Goal: Task Accomplishment & Management: Manage account settings

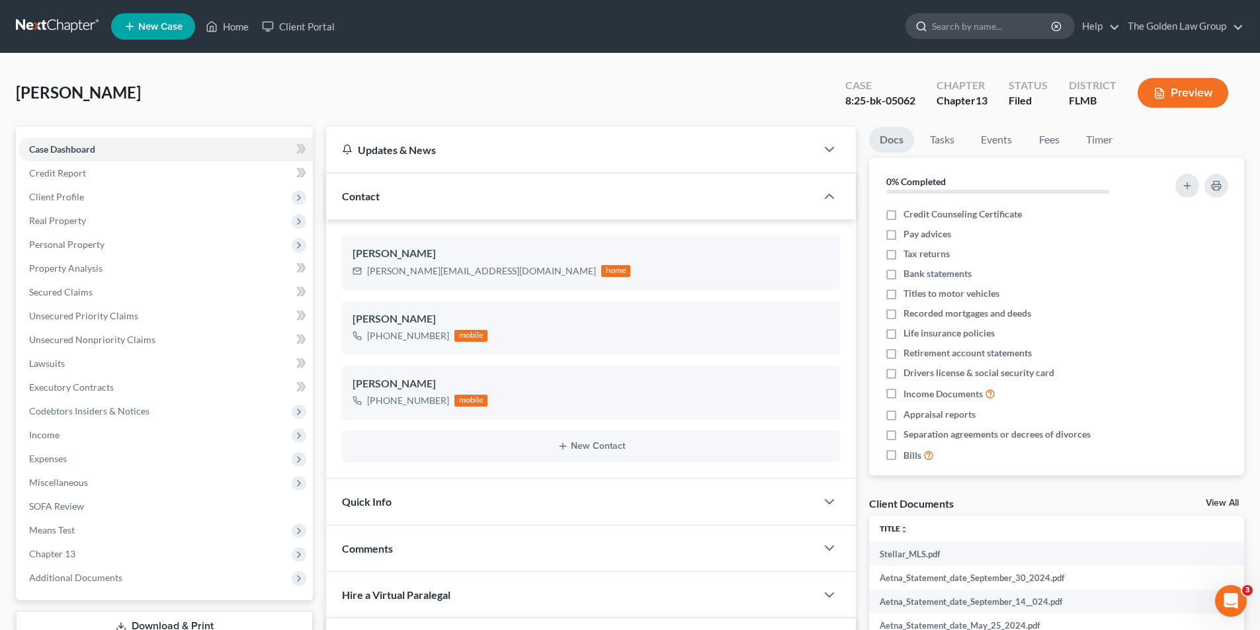
click at [961, 28] on input "search" at bounding box center [992, 26] width 121 height 24
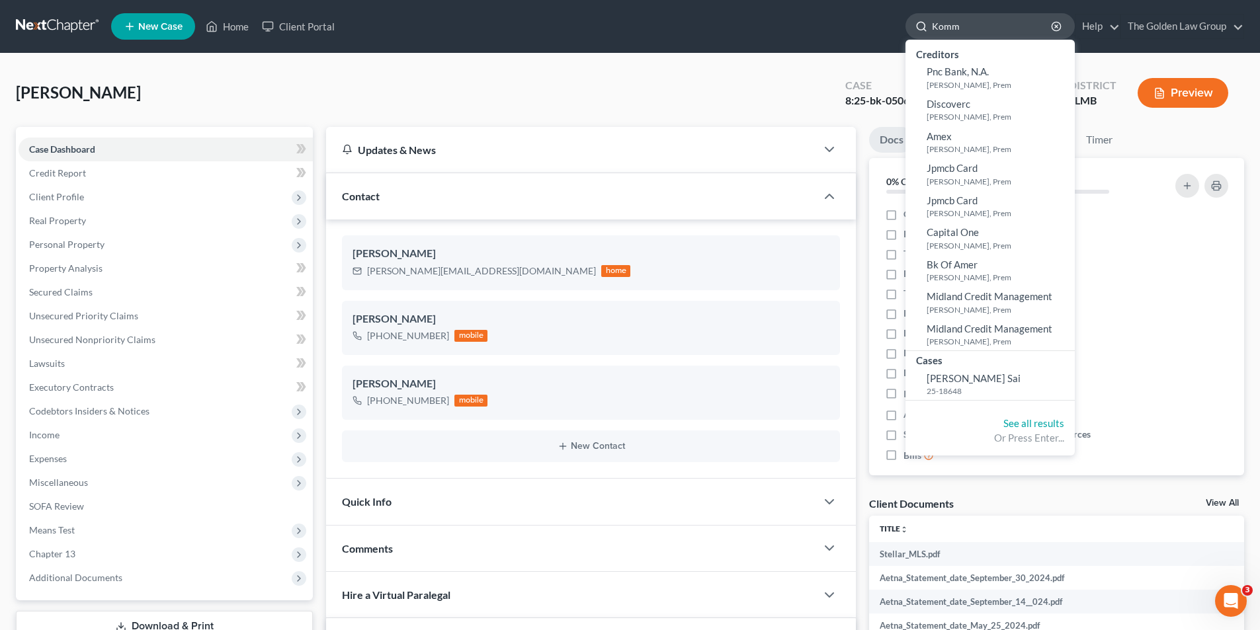
type input "Kommi"
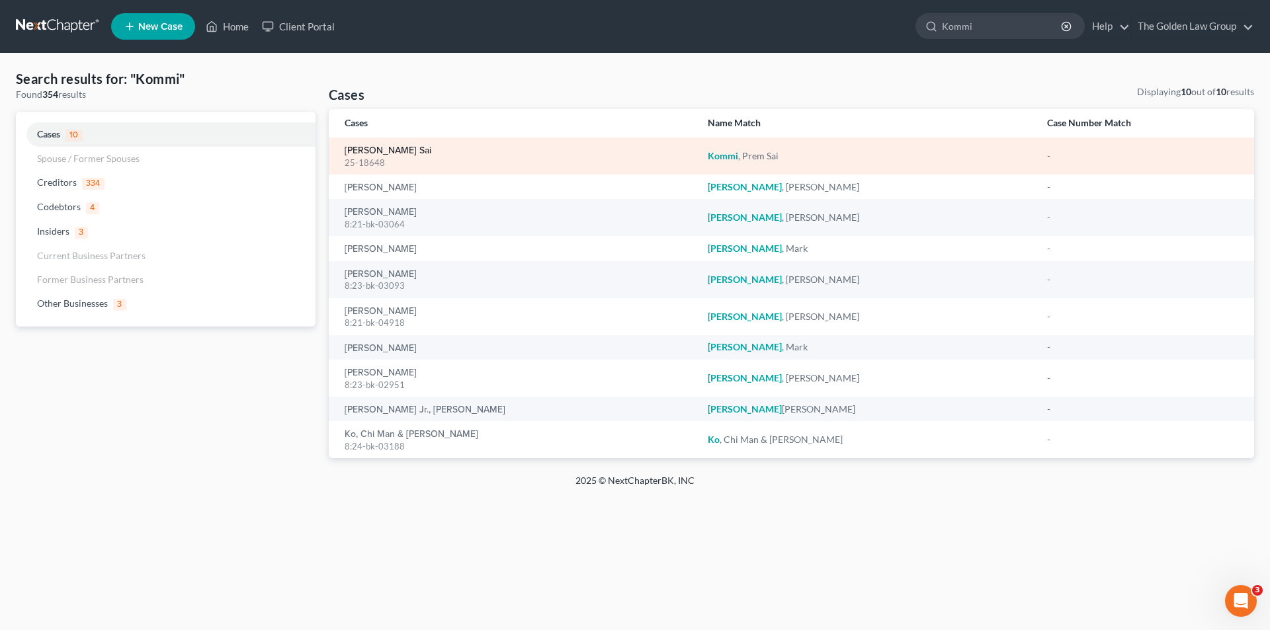
click at [388, 148] on link "[PERSON_NAME] Sai" at bounding box center [388, 150] width 87 height 9
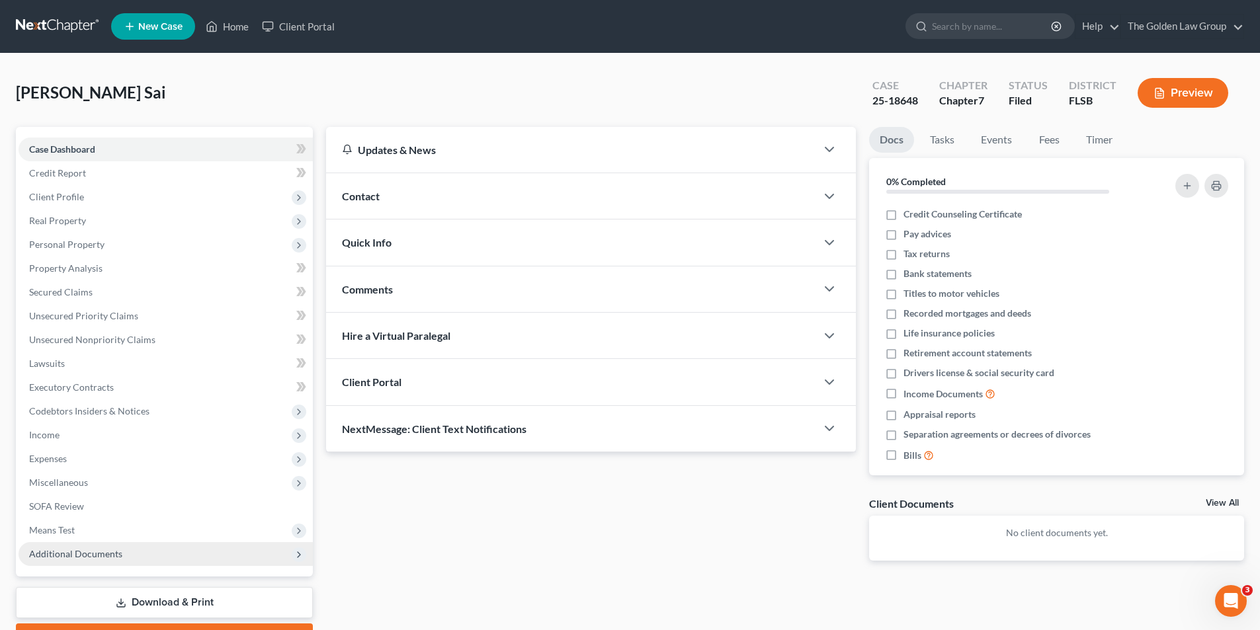
drag, startPoint x: 85, startPoint y: 552, endPoint x: 106, endPoint y: 522, distance: 37.1
click at [85, 552] on span "Additional Documents" at bounding box center [75, 553] width 93 height 11
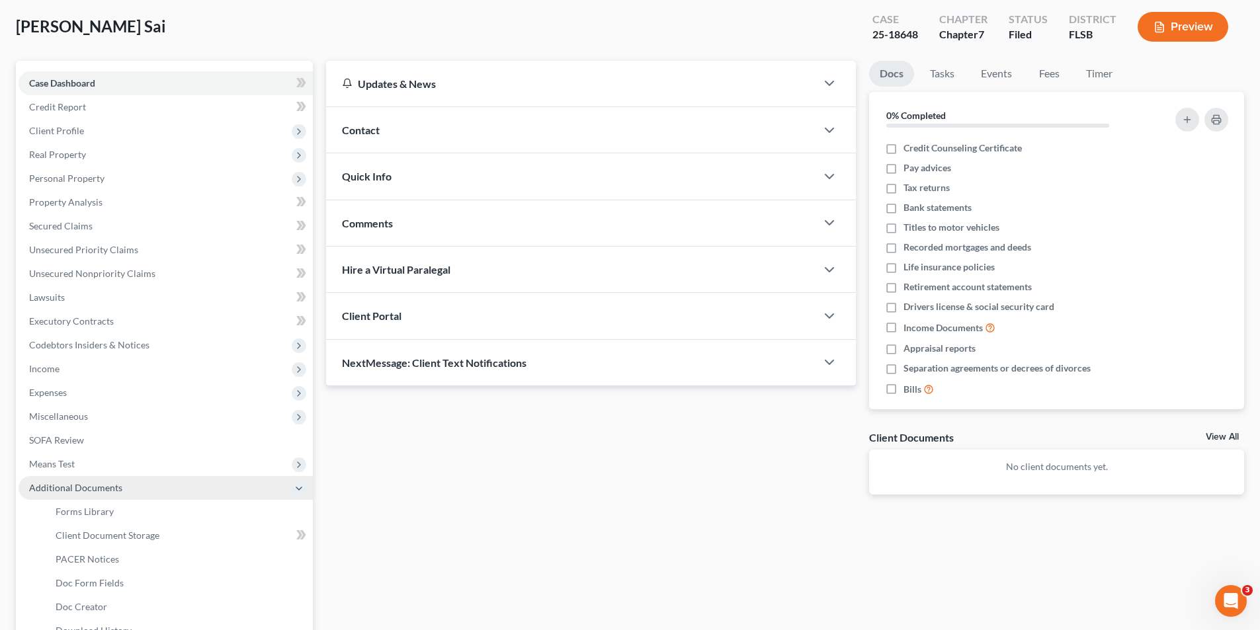
scroll to position [198, 0]
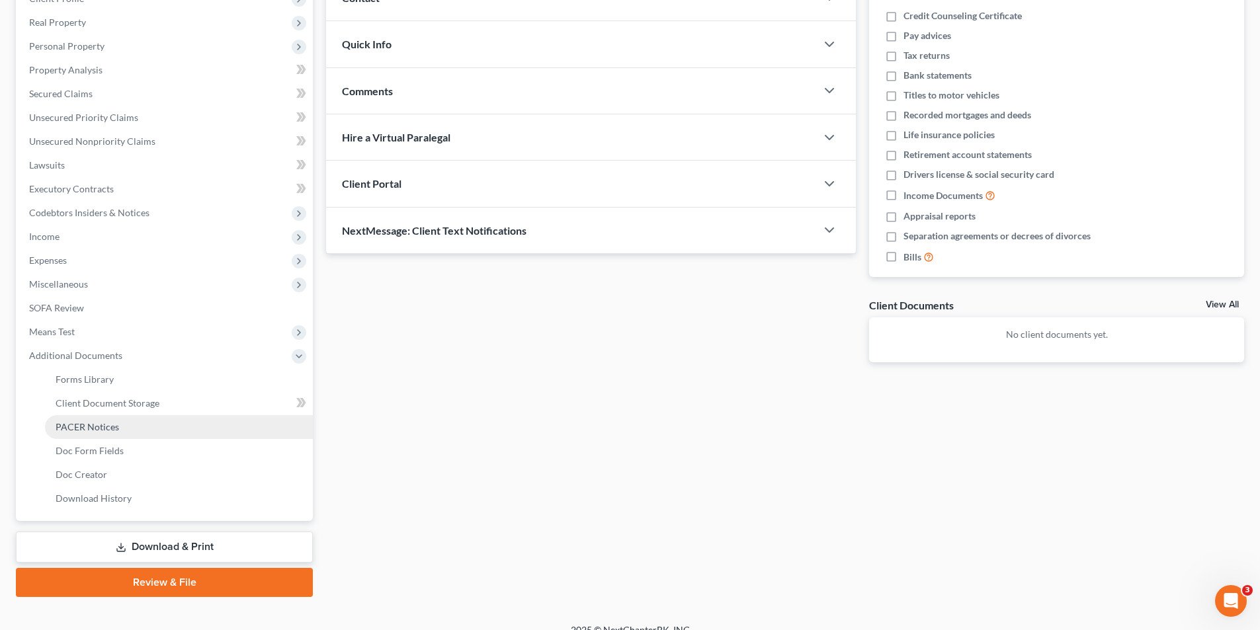
click at [95, 425] on span "PACER Notices" at bounding box center [87, 426] width 63 height 11
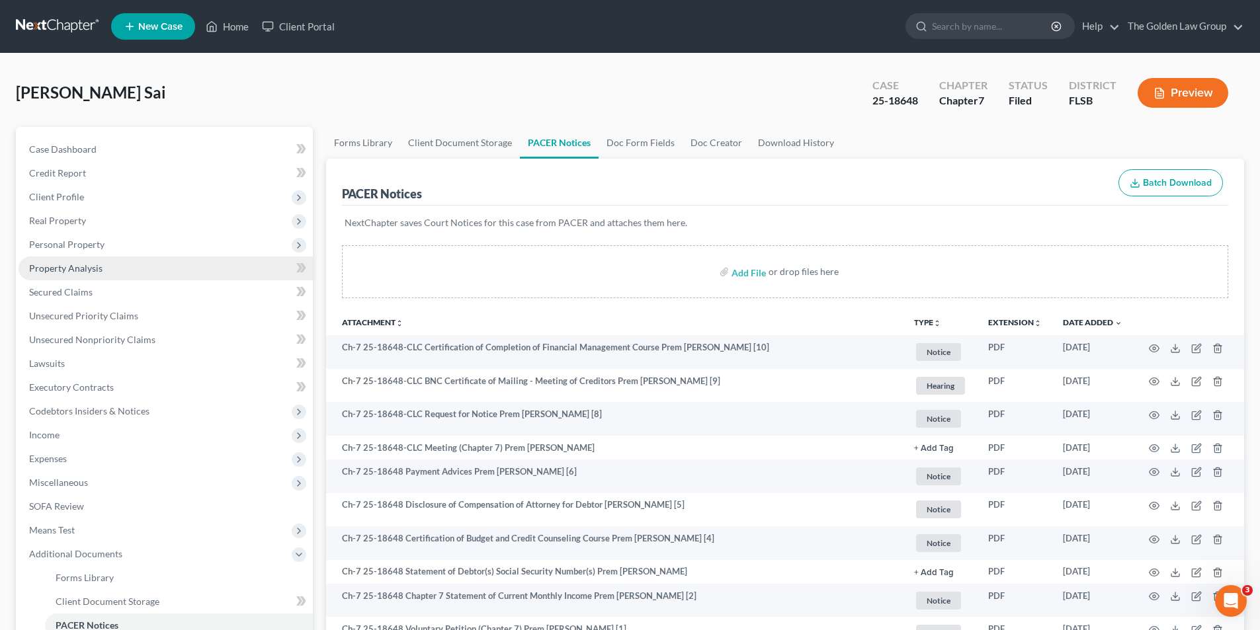
click at [68, 266] on span "Property Analysis" at bounding box center [65, 268] width 73 height 11
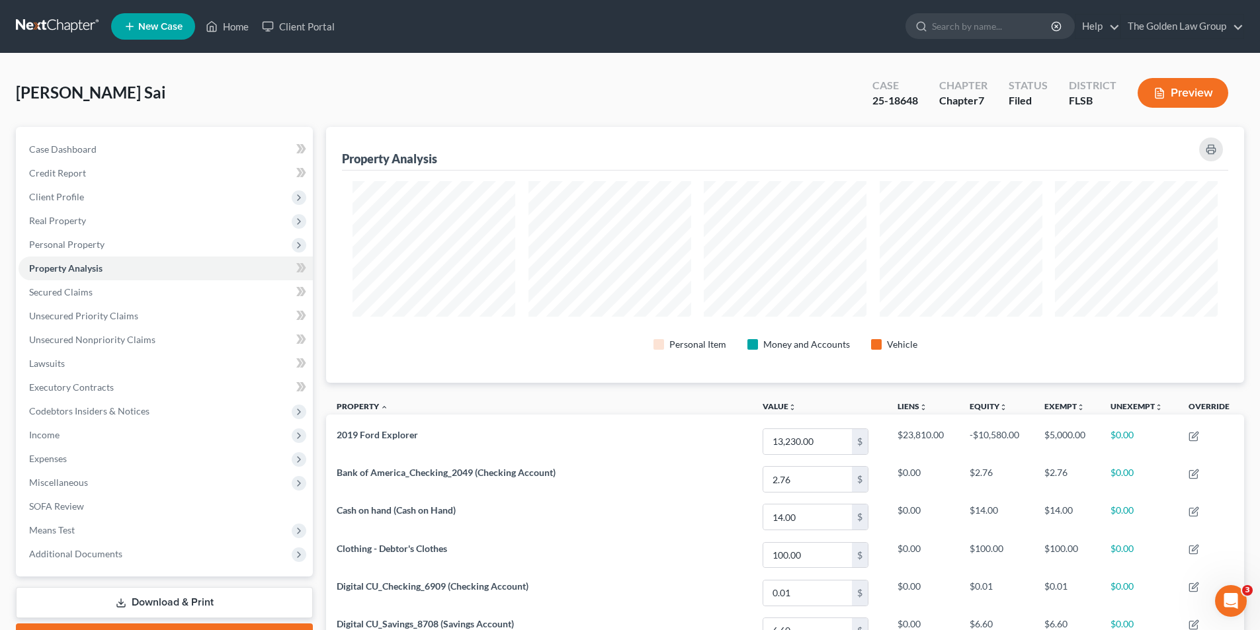
click at [1156, 89] on icon "button" at bounding box center [1160, 94] width 8 height 10
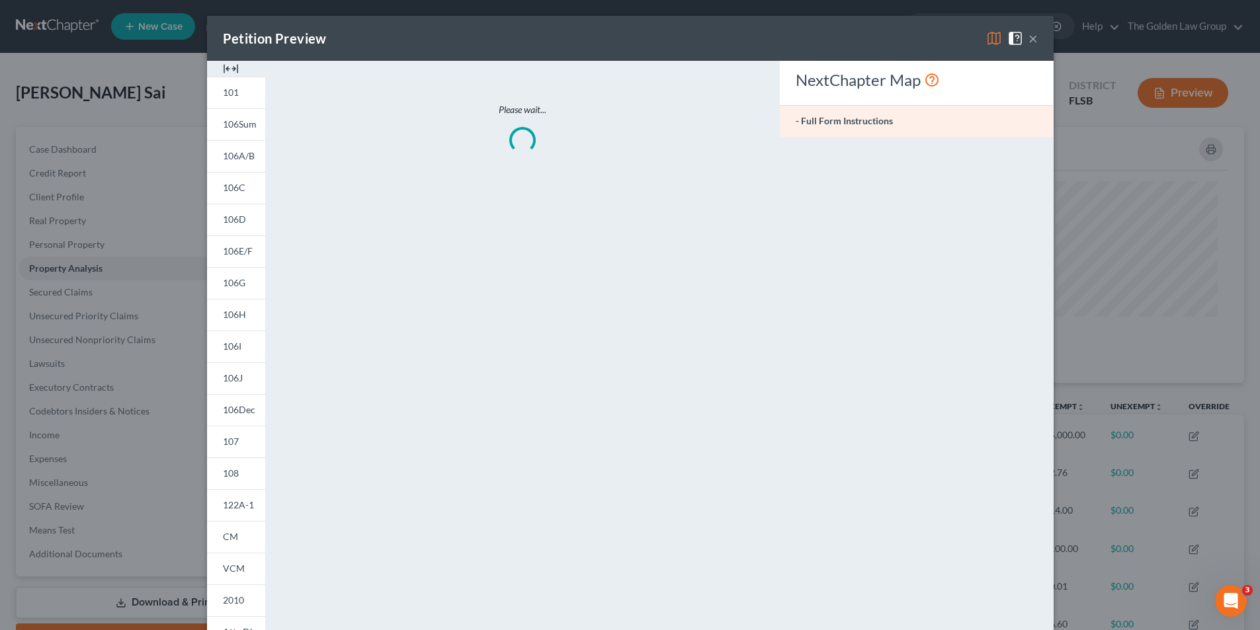
scroll to position [257, 925]
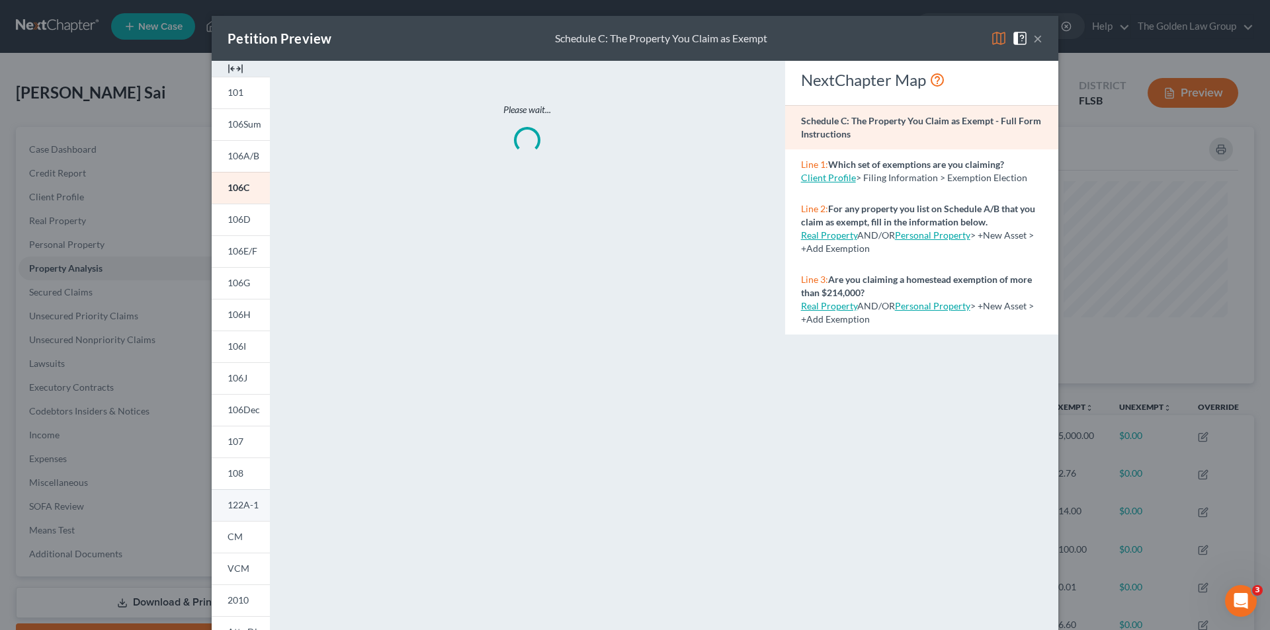
click at [235, 502] on span "122A-1" at bounding box center [243, 504] width 31 height 11
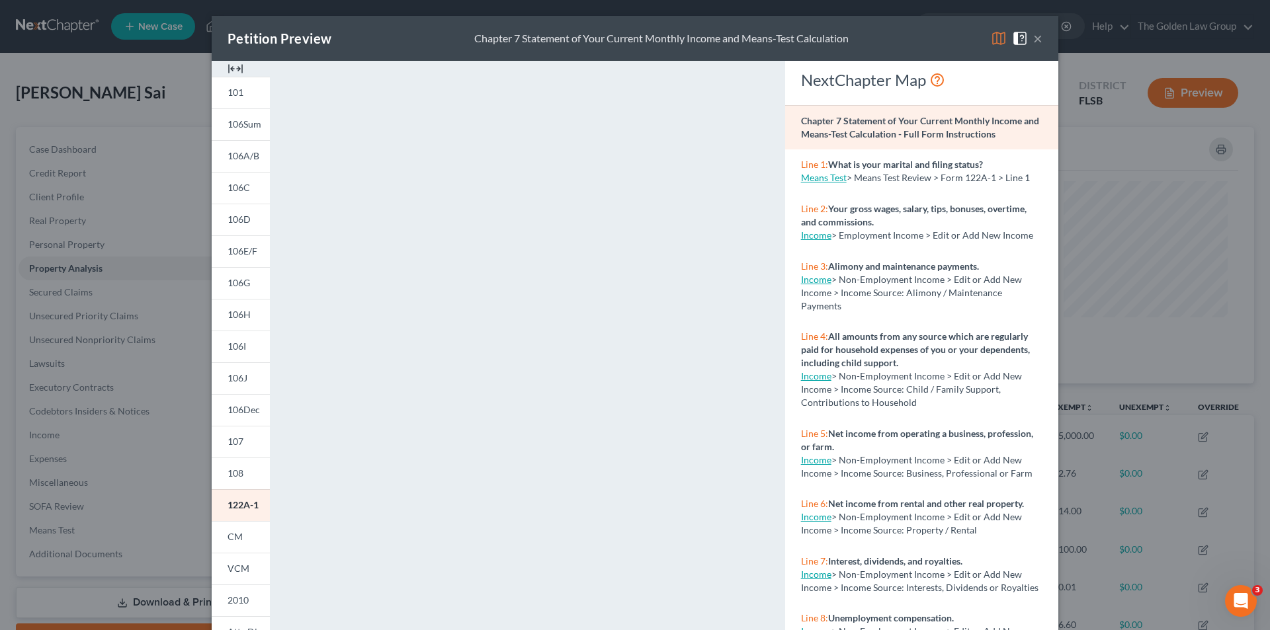
click at [132, 267] on div "Petition Preview Chapter 7 Statement of Your Current Monthly Income and Means-T…" at bounding box center [635, 315] width 1270 height 630
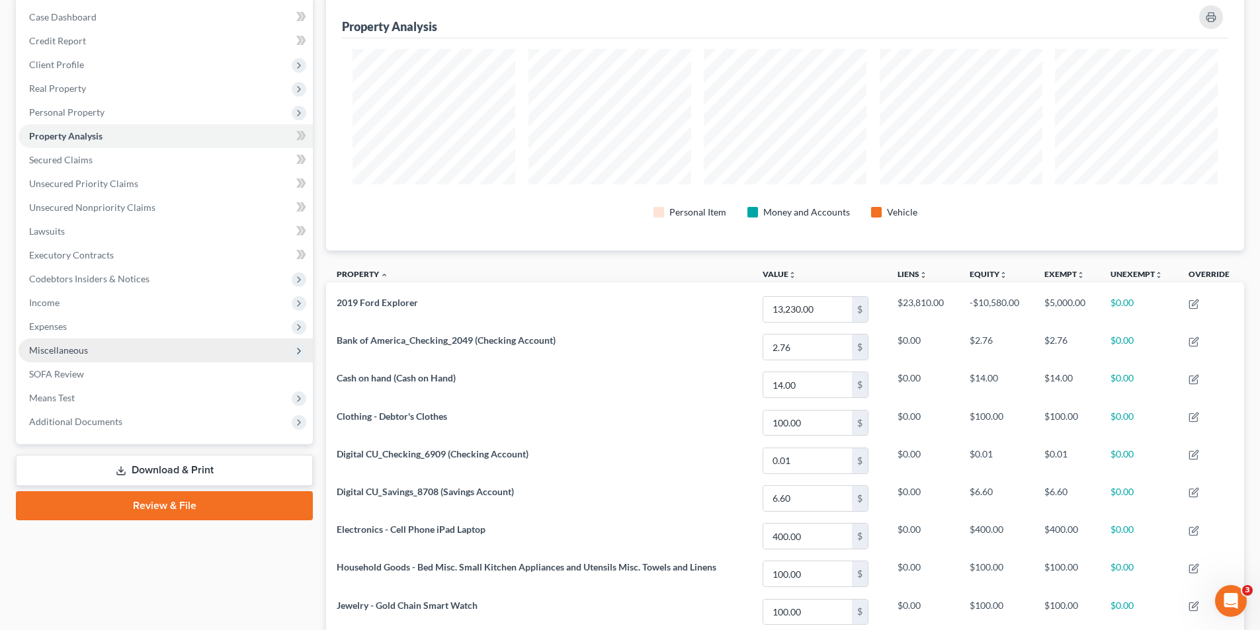
scroll to position [0, 0]
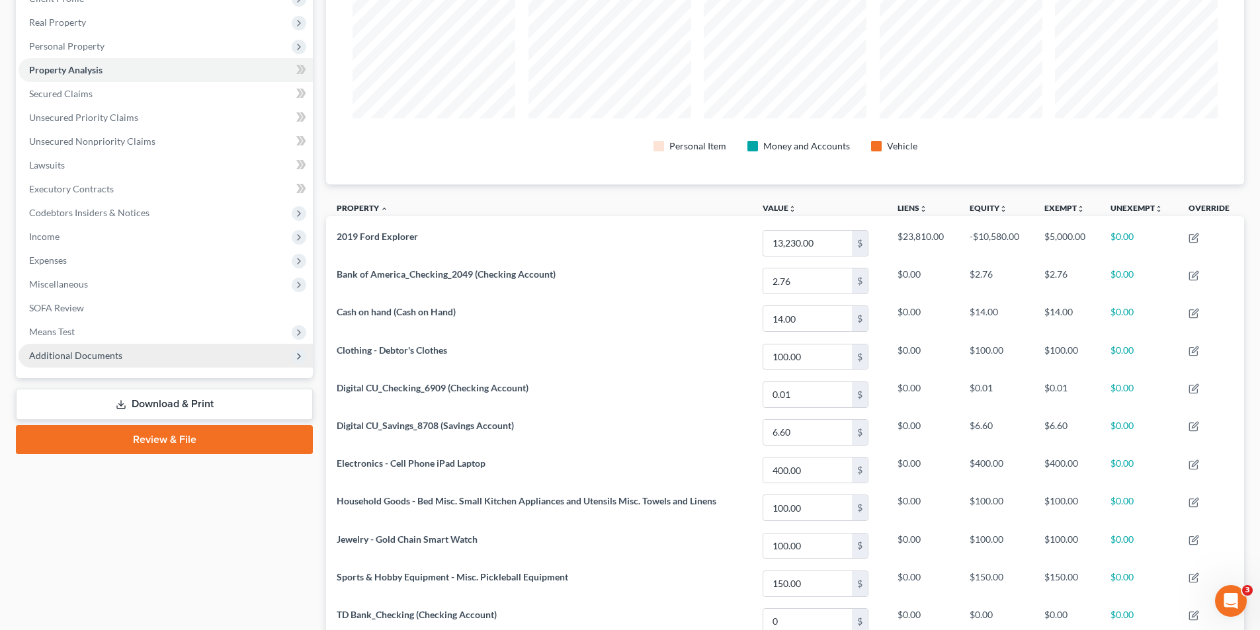
click at [63, 356] on span "Additional Documents" at bounding box center [75, 355] width 93 height 11
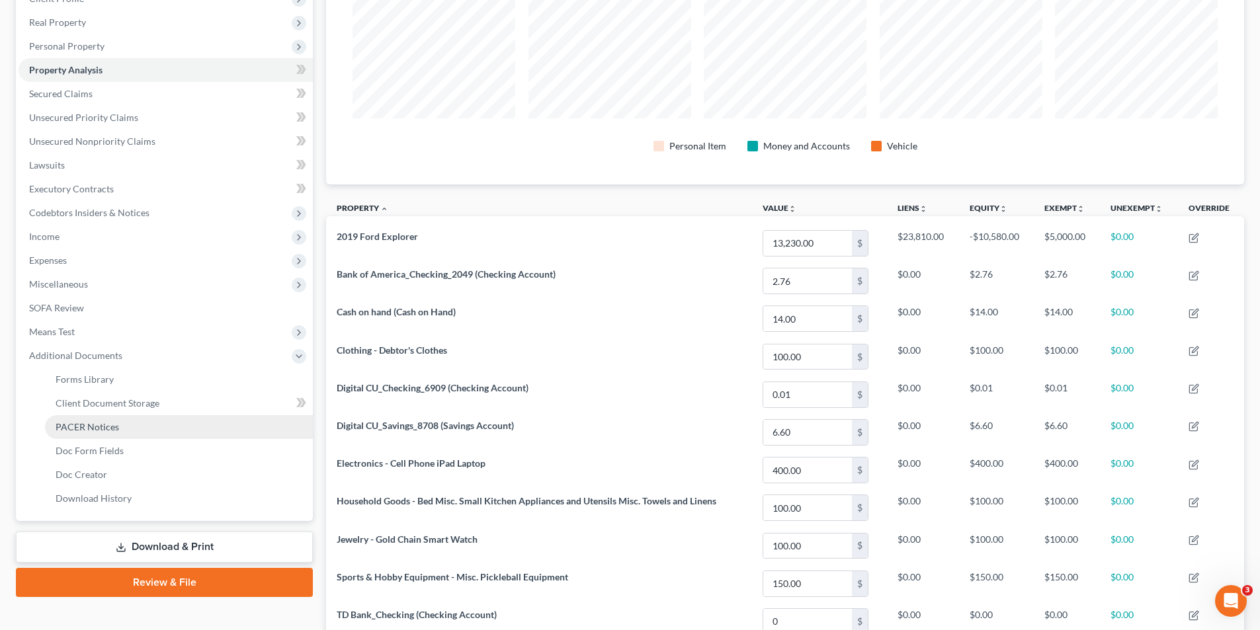
click at [78, 422] on span "PACER Notices" at bounding box center [87, 426] width 63 height 11
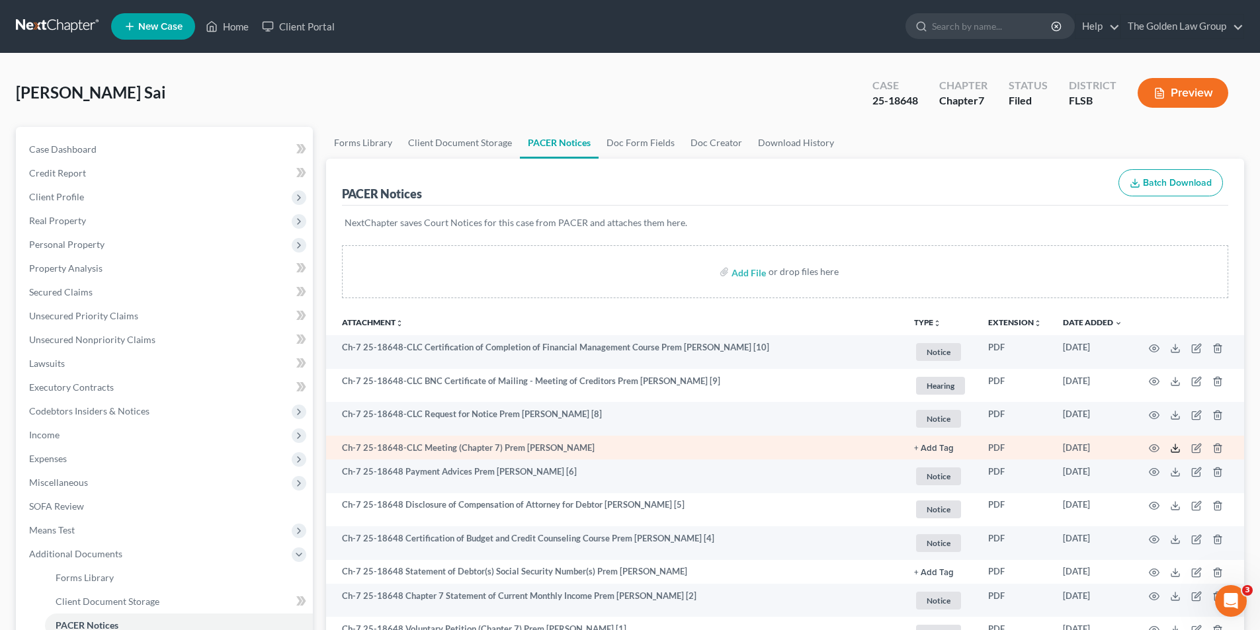
click at [1175, 447] on line at bounding box center [1175, 446] width 0 height 5
